Goal: Task Accomplishment & Management: Manage account settings

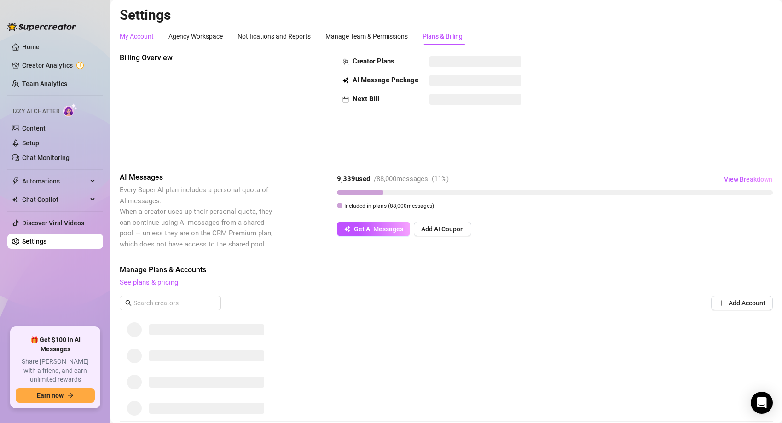
click at [153, 40] on div "My Account" at bounding box center [137, 36] width 34 height 10
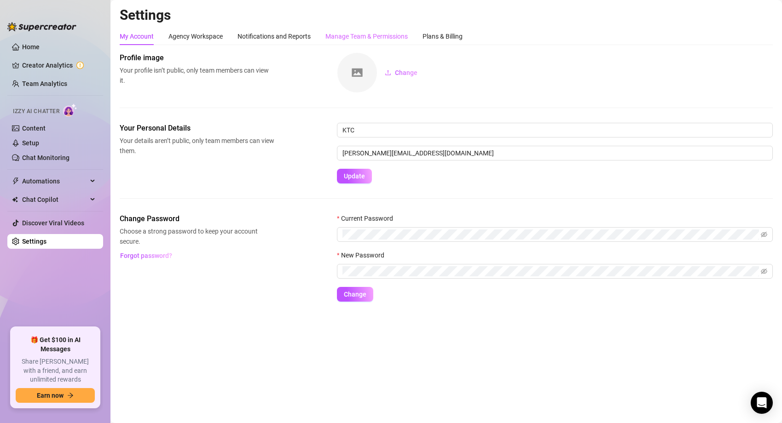
click at [349, 42] on div "Manage Team & Permissions" at bounding box center [366, 36] width 82 height 17
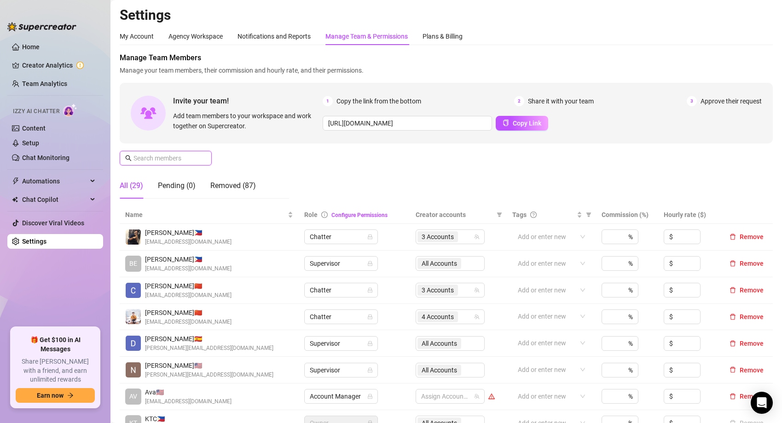
click at [156, 156] on input "text" at bounding box center [165, 158] width 65 height 10
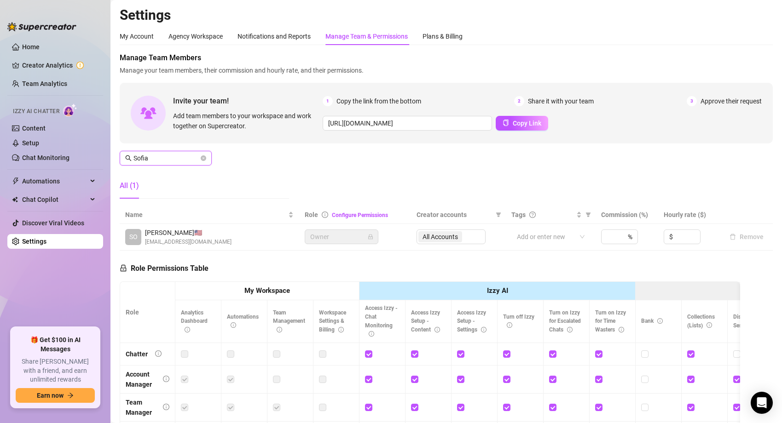
type input "Sofia"
drag, startPoint x: 203, startPoint y: 242, endPoint x: 154, endPoint y: 240, distance: 49.3
click at [154, 240] on span "[EMAIL_ADDRESS][DOMAIN_NAME]" at bounding box center [188, 242] width 87 height 9
drag, startPoint x: 146, startPoint y: 243, endPoint x: 207, endPoint y: 237, distance: 61.6
click at [207, 237] on div "SO [PERSON_NAME] 🇺🇸 [EMAIL_ADDRESS][DOMAIN_NAME]" at bounding box center [209, 237] width 168 height 19
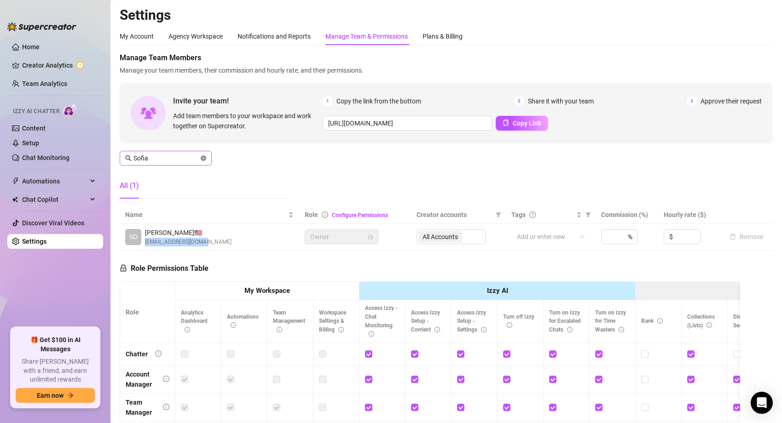
click at [204, 158] on icon "close-circle" at bounding box center [204, 159] width 6 height 6
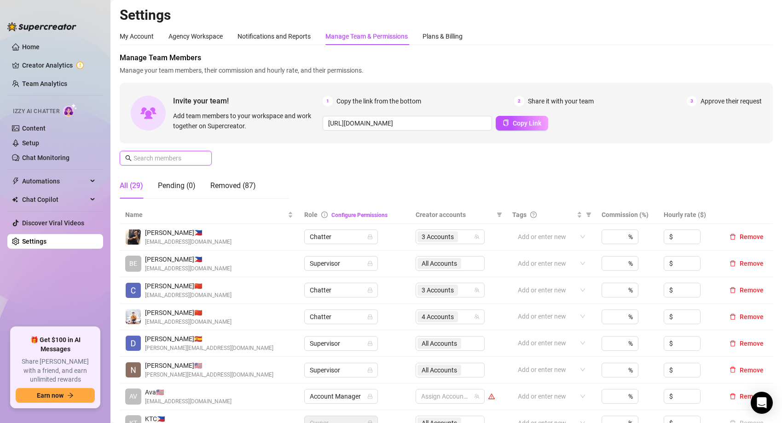
click at [188, 159] on input "text" at bounding box center [165, 158] width 65 height 10
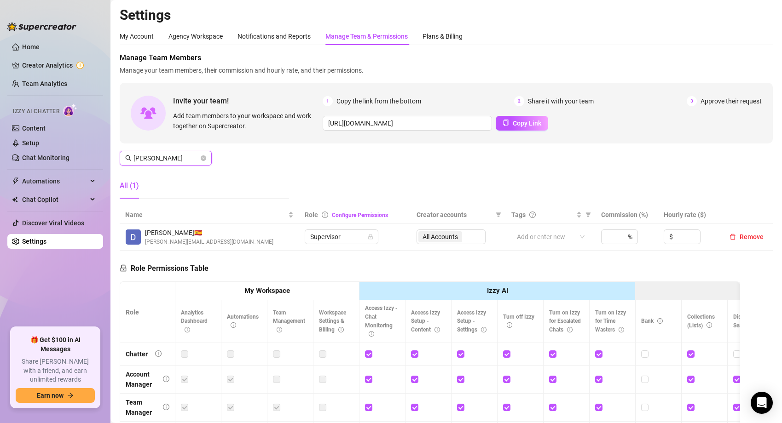
type input "[PERSON_NAME]"
drag, startPoint x: 219, startPoint y: 241, endPoint x: 145, endPoint y: 242, distance: 73.6
click at [145, 242] on span "[PERSON_NAME][EMAIL_ADDRESS][DOMAIN_NAME]" at bounding box center [209, 242] width 128 height 9
copy span "[PERSON_NAME][EMAIL_ADDRESS][DOMAIN_NAME]"
click at [436, 38] on div "Plans & Billing" at bounding box center [443, 36] width 40 height 10
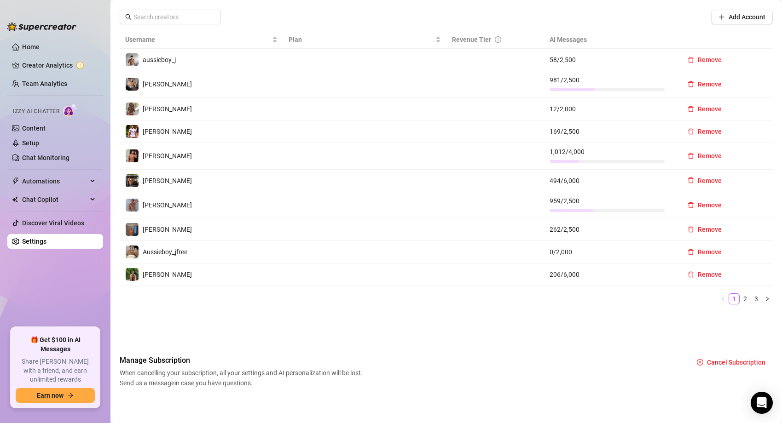
scroll to position [290, 0]
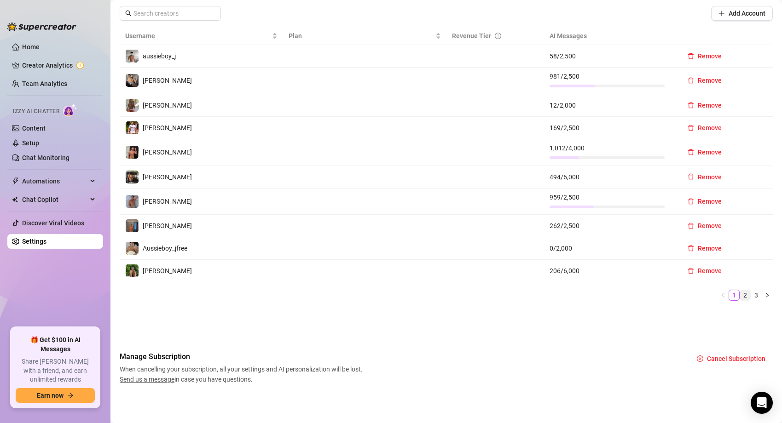
click at [744, 295] on link "2" at bounding box center [745, 295] width 10 height 10
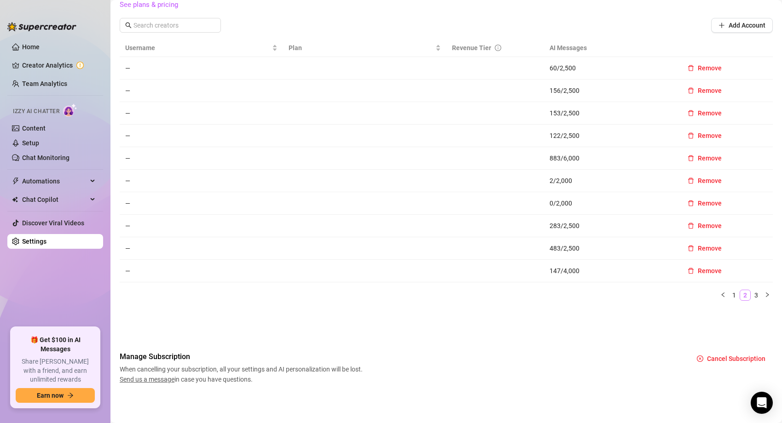
scroll to position [278, 0]
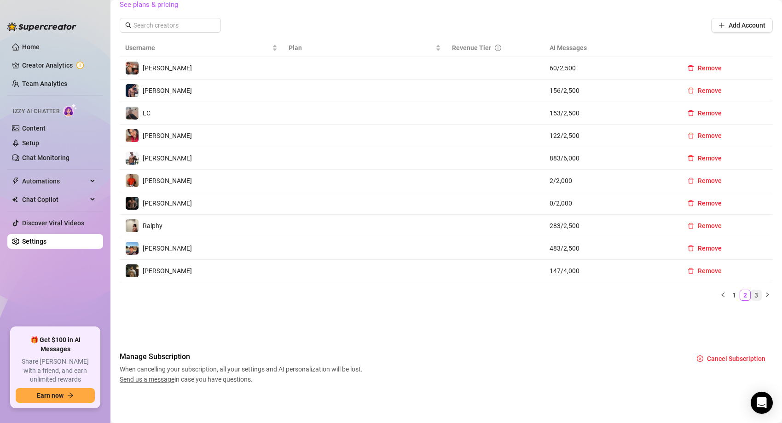
click at [757, 296] on link "3" at bounding box center [756, 295] width 10 height 10
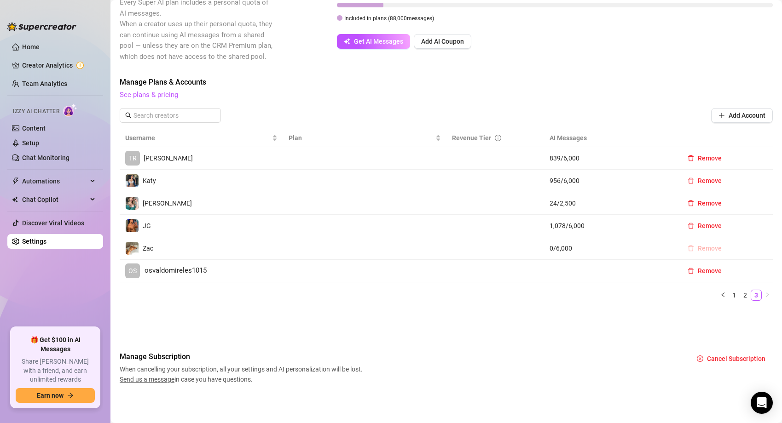
click at [701, 253] on button "Remove" at bounding box center [704, 248] width 49 height 15
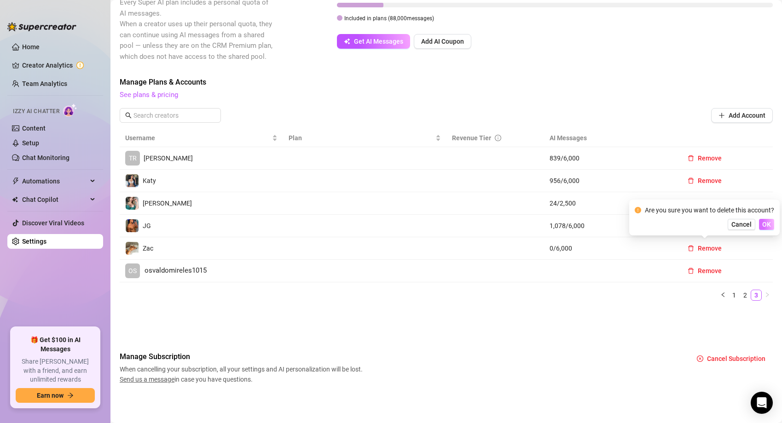
click at [762, 225] on span "OK" at bounding box center [766, 224] width 9 height 7
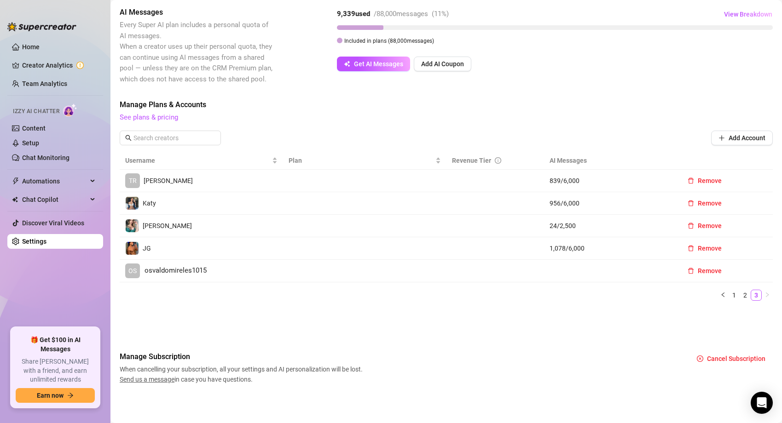
scroll to position [165, 0]
click at [744, 297] on link "2" at bounding box center [745, 295] width 10 height 10
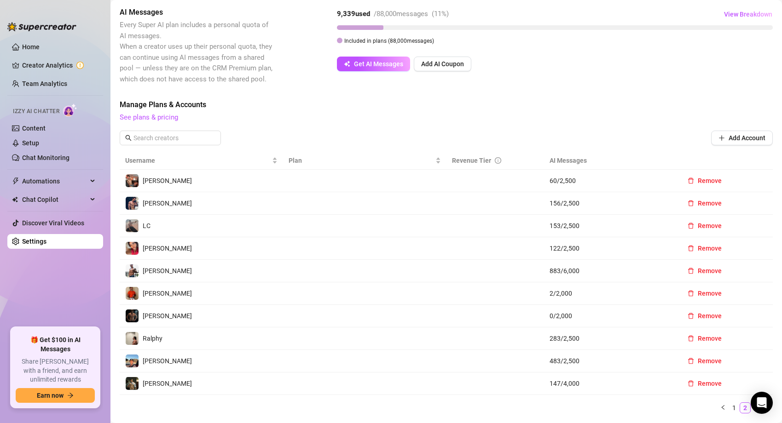
scroll to position [278, 0]
